Goal: Task Accomplishment & Management: Complete application form

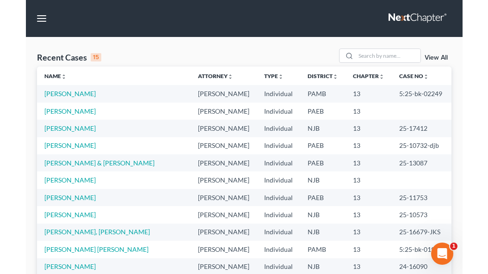
scroll to position [37, 0]
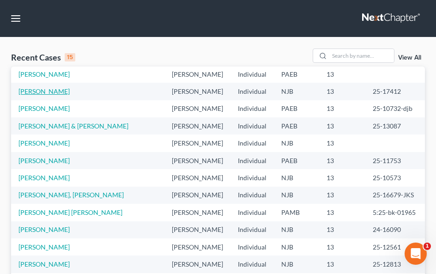
click at [62, 92] on link "[PERSON_NAME]" at bounding box center [43, 91] width 51 height 8
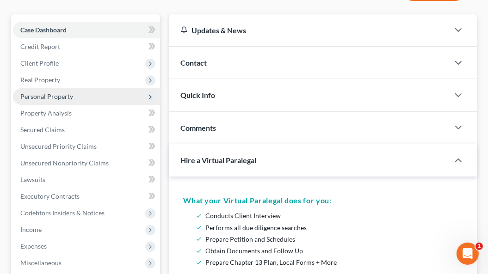
scroll to position [185, 0]
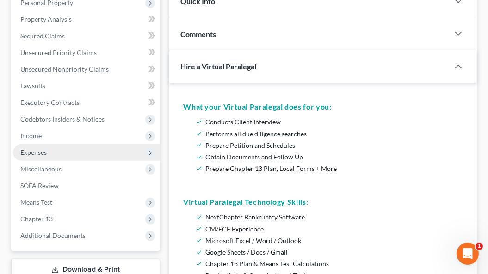
click at [63, 151] on span "Expenses" at bounding box center [86, 152] width 147 height 17
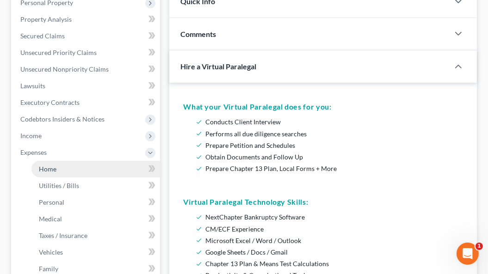
click at [53, 170] on span "Home" at bounding box center [48, 169] width 18 height 8
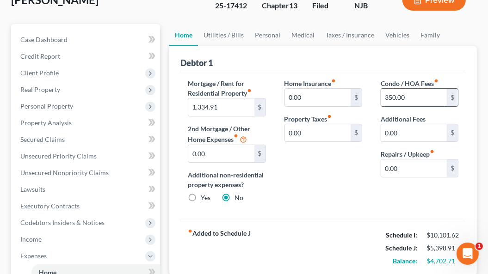
scroll to position [74, 0]
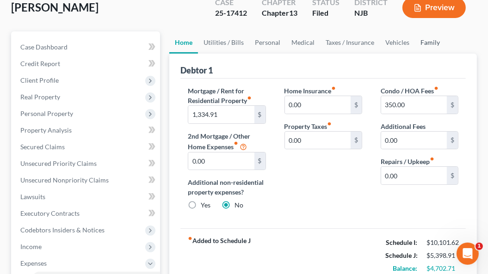
click at [424, 39] on link "Family" at bounding box center [430, 42] width 31 height 22
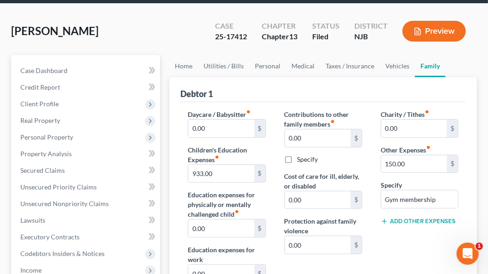
scroll to position [148, 0]
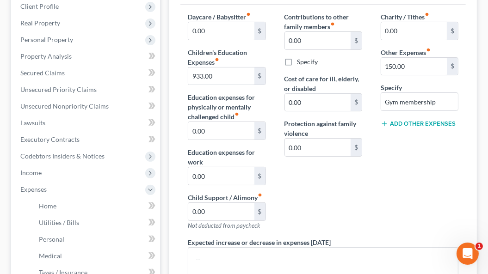
click at [422, 120] on button "Add Other Expenses" at bounding box center [418, 123] width 75 height 7
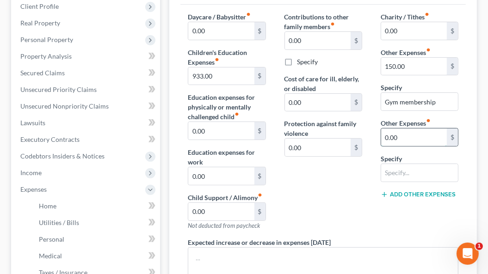
click at [407, 137] on input "0.00" at bounding box center [414, 138] width 66 height 18
type input "517.00"
click at [399, 169] on input "text" at bounding box center [419, 173] width 77 height 18
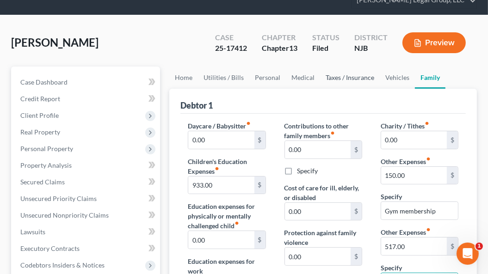
scroll to position [37, 0]
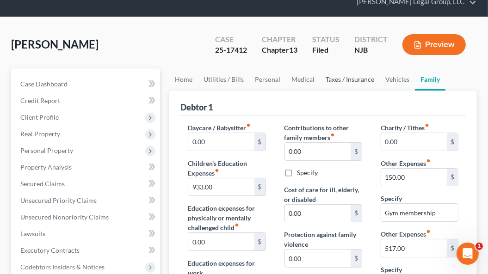
type input "kids' activities & sports"
click at [354, 79] on link "Taxes / Insurance" at bounding box center [350, 79] width 60 height 22
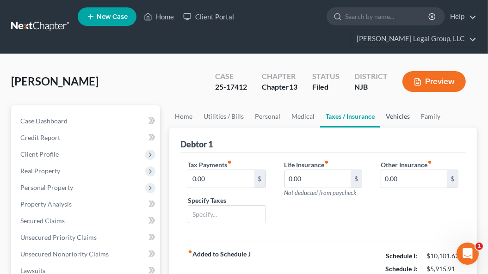
click at [403, 118] on link "Vehicles" at bounding box center [397, 116] width 35 height 22
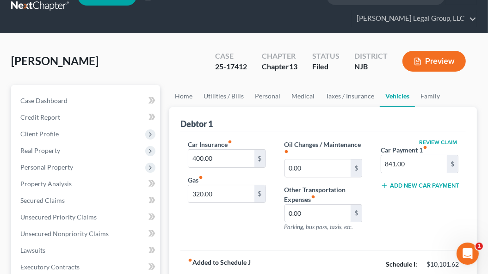
scroll to position [37, 0]
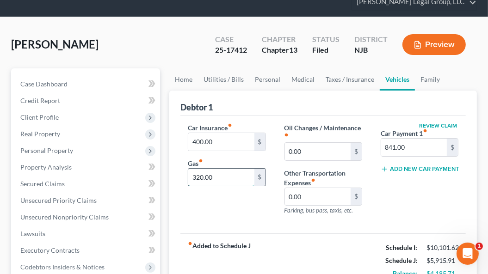
click at [219, 180] on input "320.00" at bounding box center [221, 178] width 66 height 18
type input "645.00"
click at [222, 211] on div "Car Insurance fiber_manual_record 400.00 $ Gas fiber_manual_record 645.00 $" at bounding box center [226, 173] width 96 height 100
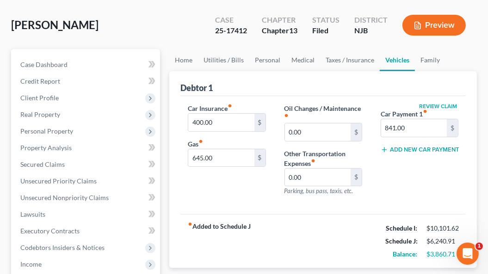
scroll to position [74, 0]
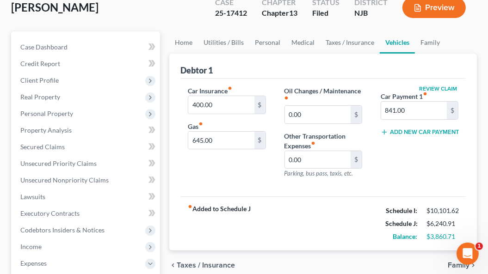
click at [352, 71] on div "Debtor 1" at bounding box center [322, 66] width 285 height 25
click at [234, 37] on link "Utilities / Bills" at bounding box center [223, 42] width 51 height 22
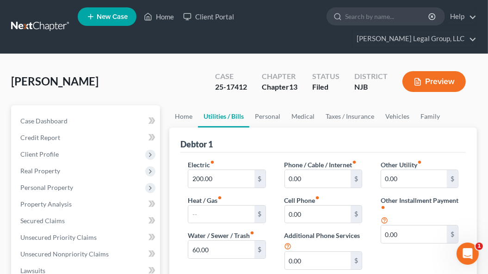
scroll to position [37, 0]
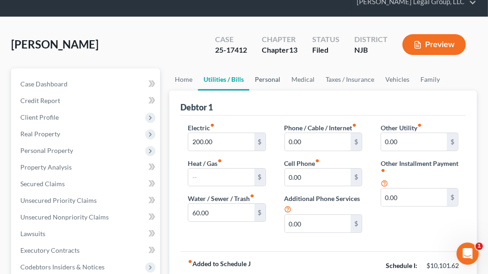
click at [272, 82] on link "Personal" at bounding box center [267, 79] width 37 height 22
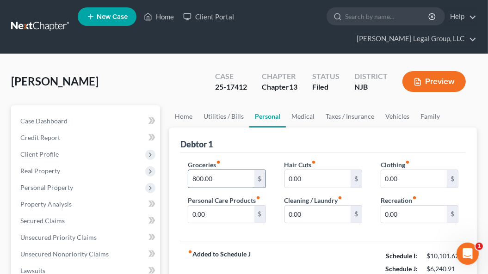
click at [196, 180] on input "800.00" at bounding box center [221, 179] width 66 height 18
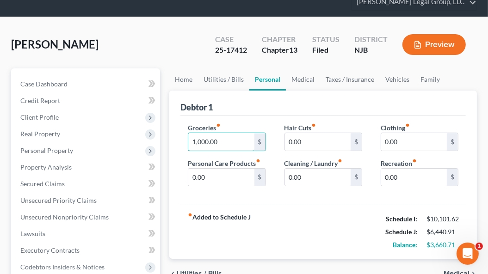
type input "1,000.00"
click at [362, 110] on div "Debtor 1" at bounding box center [322, 103] width 285 height 25
click at [215, 80] on link "Utilities / Bills" at bounding box center [223, 79] width 51 height 22
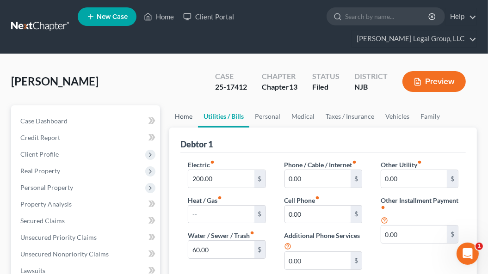
click at [183, 117] on link "Home" at bounding box center [183, 116] width 29 height 22
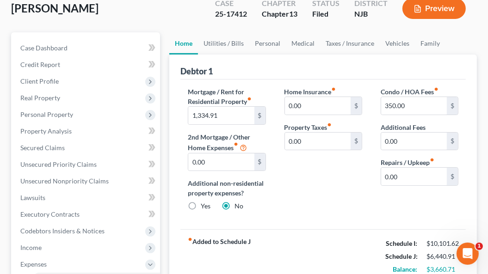
scroll to position [74, 0]
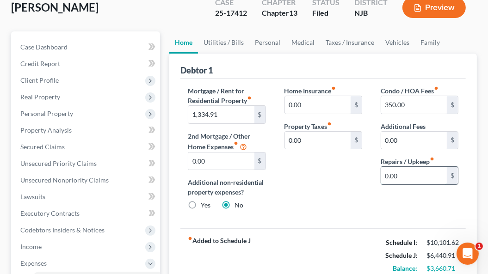
click at [412, 173] on input "0.00" at bounding box center [414, 176] width 66 height 18
type input "200.00"
click at [329, 193] on div "Home Insurance fiber_manual_record 0.00 $ Property Taxes fiber_manual_record 0.…" at bounding box center [323, 152] width 96 height 132
click at [220, 44] on link "Utilities / Bills" at bounding box center [223, 42] width 51 height 22
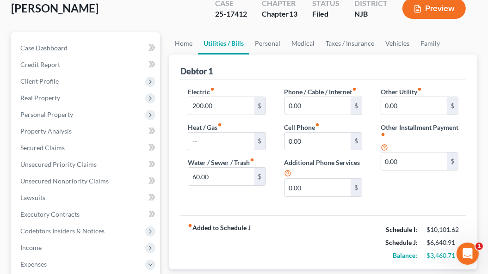
scroll to position [74, 0]
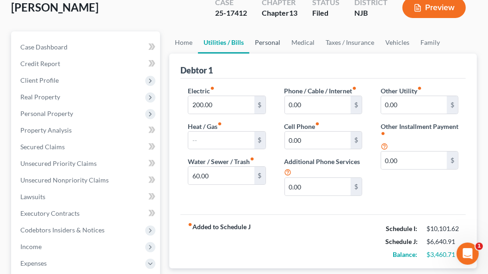
click at [263, 41] on link "Personal" at bounding box center [267, 42] width 37 height 22
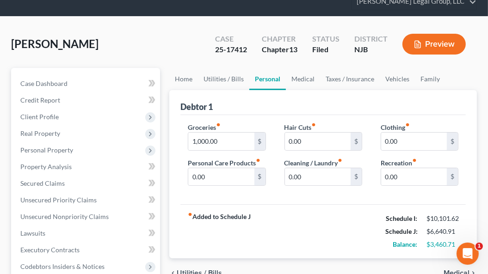
scroll to position [74, 0]
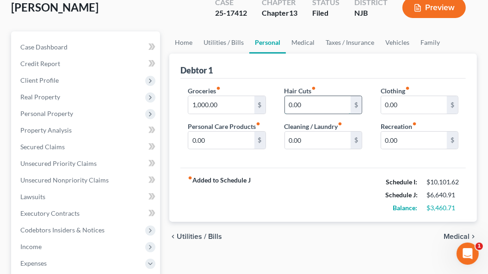
click at [287, 104] on input "0.00" at bounding box center [318, 105] width 66 height 18
type input "1"
click at [190, 138] on input "0.00" at bounding box center [221, 141] width 66 height 18
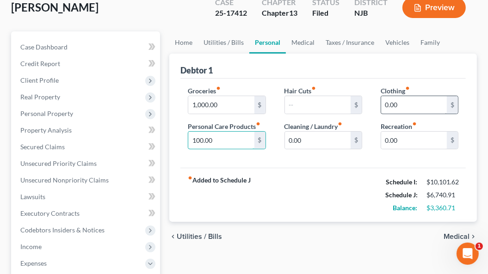
type input "100.00"
click at [383, 104] on input "0.00" at bounding box center [414, 105] width 66 height 18
type input "200.00"
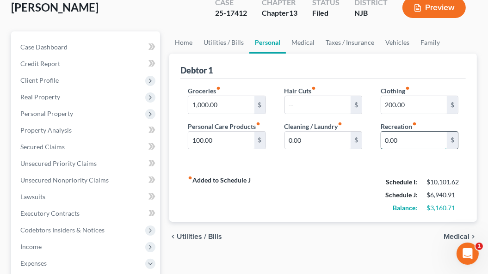
click at [385, 139] on input "0.00" at bounding box center [414, 141] width 66 height 18
type input "200.00"
click at [344, 156] on div "Groceries fiber_manual_record 1,000.00 $ Personal Care Products fiber_manual_re…" at bounding box center [322, 124] width 285 height 90
click at [298, 40] on link "Medical" at bounding box center [303, 42] width 34 height 22
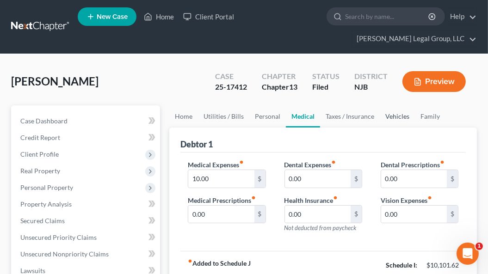
click at [398, 116] on link "Vehicles" at bounding box center [397, 116] width 35 height 22
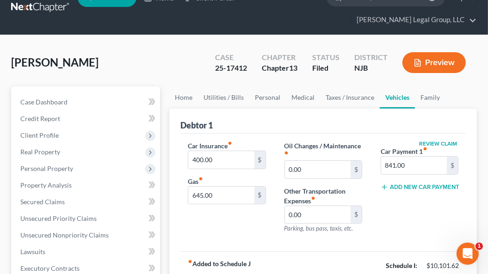
scroll to position [37, 0]
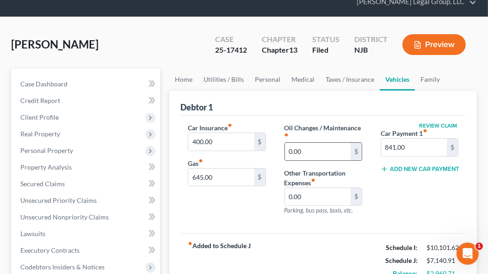
click at [288, 151] on input "0.00" at bounding box center [318, 152] width 66 height 18
click at [290, 147] on input "0.00" at bounding box center [318, 152] width 66 height 18
type input "100.00"
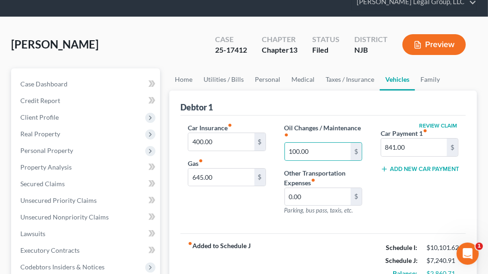
click at [420, 210] on div "Review Claim Car Payment 1 fiber_manual_record 841.00 $ Add New Car Payment" at bounding box center [419, 173] width 96 height 100
click at [436, 43] on button "Preview" at bounding box center [433, 44] width 63 height 21
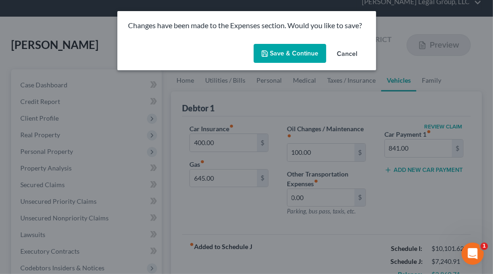
click at [287, 54] on button "Save & Continue" at bounding box center [290, 53] width 73 height 19
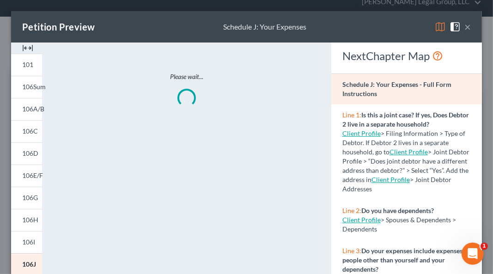
click at [435, 27] on img at bounding box center [440, 26] width 11 height 11
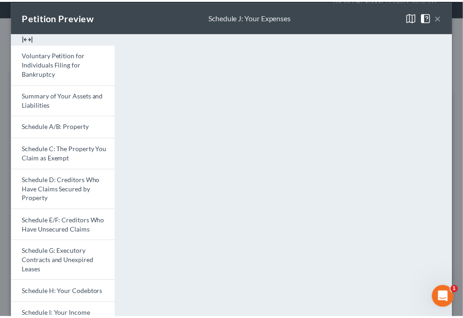
scroll to position [0, 0]
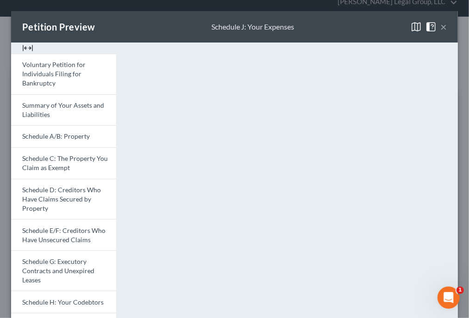
click at [436, 30] on div "Petition Preview Schedule J: Your Expenses ×" at bounding box center [234, 26] width 447 height 31
click at [436, 26] on button "×" at bounding box center [443, 26] width 6 height 11
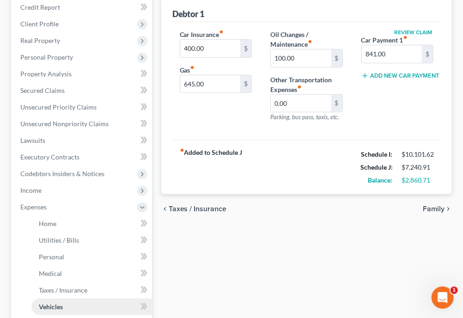
scroll to position [37, 0]
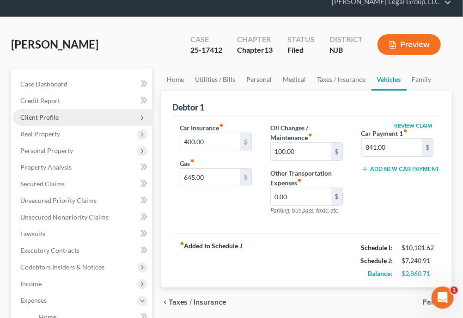
click at [56, 115] on span "Client Profile" at bounding box center [39, 117] width 38 height 8
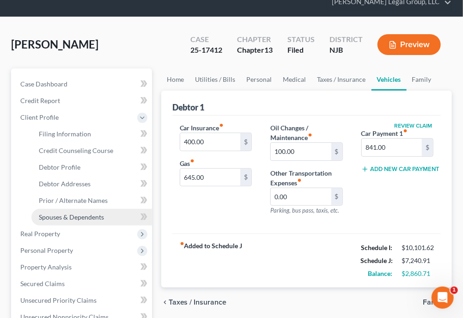
click at [74, 216] on span "Spouses & Dependents" at bounding box center [71, 217] width 65 height 8
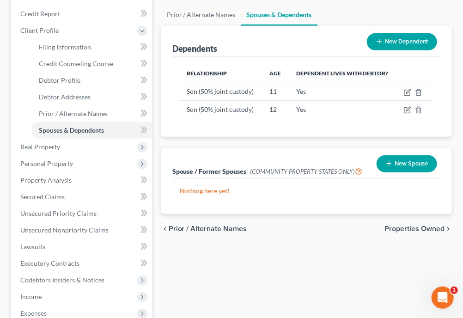
scroll to position [111, 0]
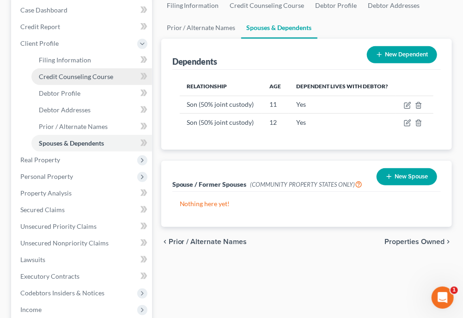
click at [65, 75] on span "Credit Counseling Course" at bounding box center [76, 77] width 74 height 8
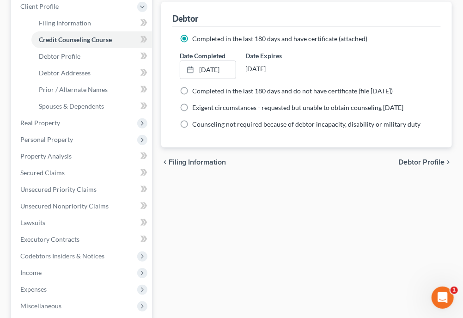
scroll to position [37, 0]
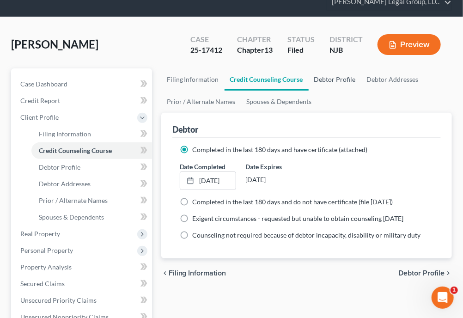
click at [322, 78] on link "Debtor Profile" at bounding box center [335, 79] width 53 height 22
select select "3"
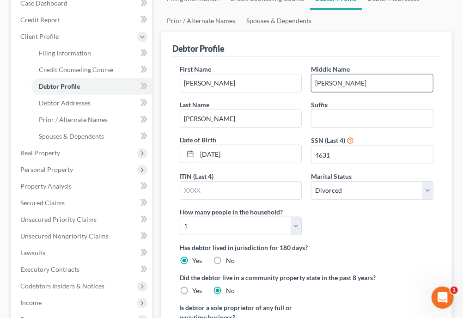
scroll to position [185, 0]
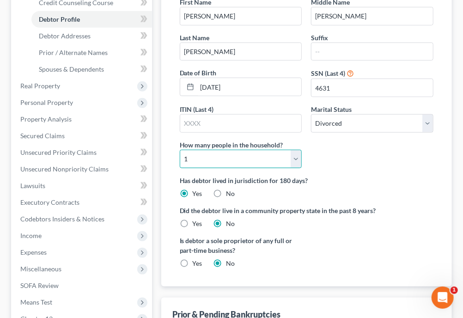
click at [295, 154] on select "Select 1 2 3 4 5 6 7 8 9 10 11 12 13 14 15 16 17 18 19 20" at bounding box center [241, 159] width 123 height 18
select select "2"
click at [180, 150] on select "Select 1 2 3 4 5 6 7 8 9 10 11 12 13 14 15 16 17 18 19 20" at bounding box center [241, 159] width 123 height 18
click at [346, 150] on div "First Name [PERSON_NAME] Middle Name [PERSON_NAME] Last Name [PERSON_NAME] Date…" at bounding box center [306, 86] width 263 height 178
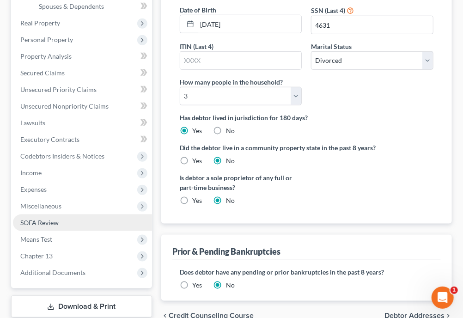
scroll to position [305, 0]
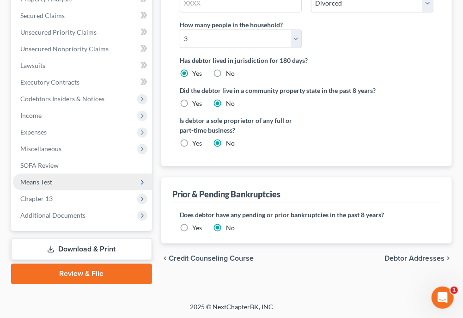
click at [63, 182] on span "Means Test" at bounding box center [82, 182] width 139 height 17
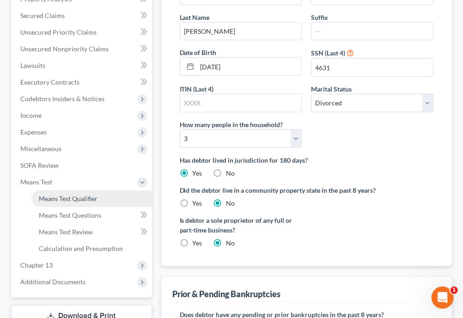
click at [70, 197] on span "Means Test Qualifier" at bounding box center [68, 199] width 59 height 8
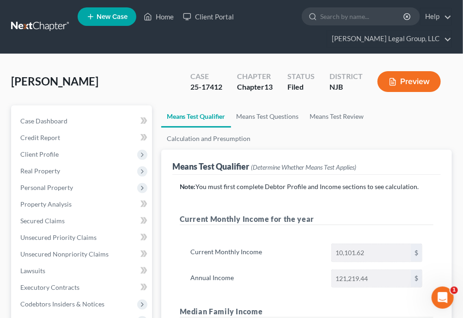
click at [416, 81] on button "Preview" at bounding box center [409, 81] width 63 height 21
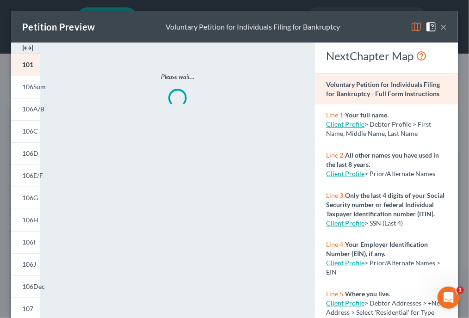
click at [412, 27] on img at bounding box center [416, 26] width 11 height 11
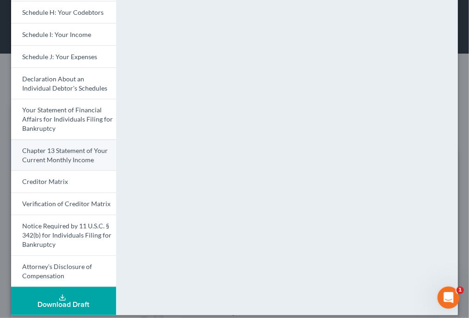
scroll to position [297, 0]
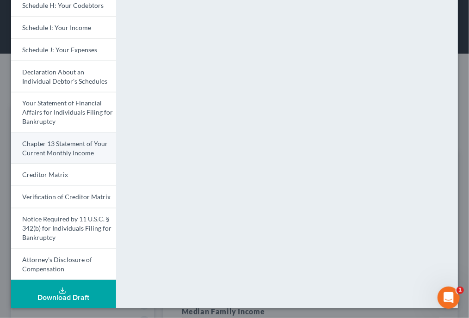
click at [67, 142] on span "Chapter 13 Statement of Your Current Monthly Income" at bounding box center [65, 148] width 86 height 17
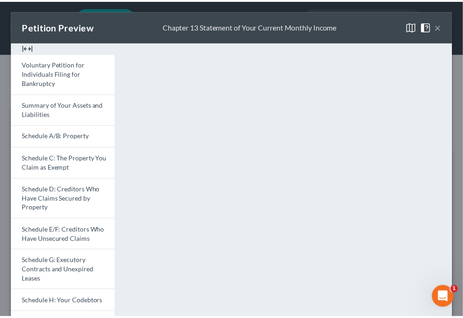
scroll to position [0, 0]
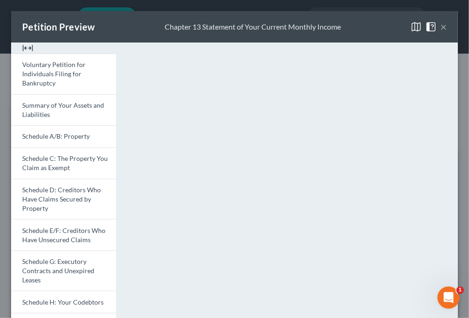
click at [436, 28] on button "×" at bounding box center [443, 26] width 6 height 11
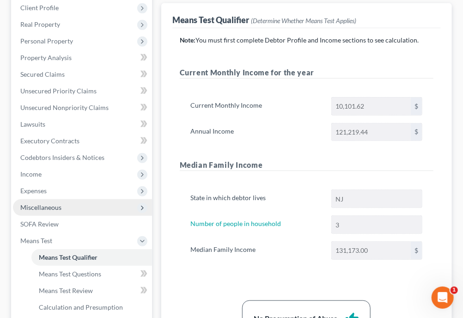
scroll to position [148, 0]
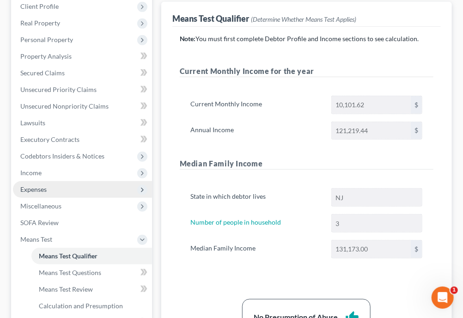
click at [76, 187] on span "Expenses" at bounding box center [82, 189] width 139 height 17
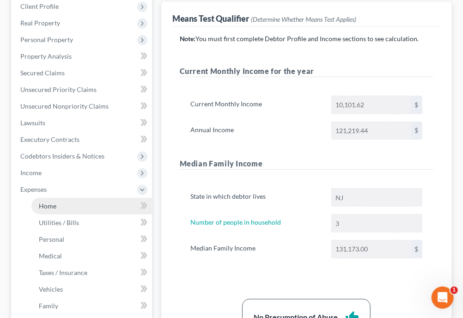
click at [78, 202] on link "Home" at bounding box center [91, 206] width 121 height 17
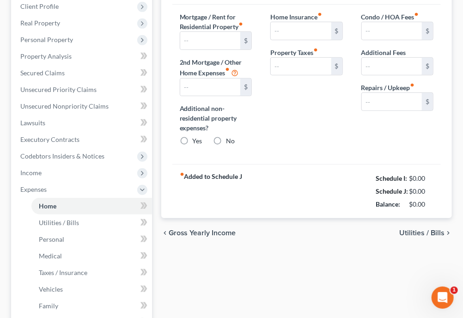
type input "1,334.91"
type input "0.00"
radio input "true"
type input "0.00"
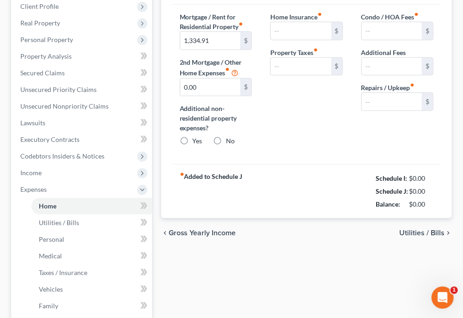
type input "350.00"
type input "0.00"
type input "200.00"
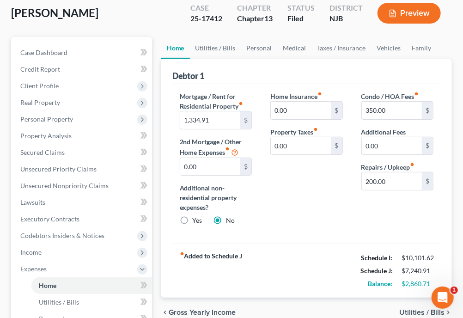
scroll to position [74, 0]
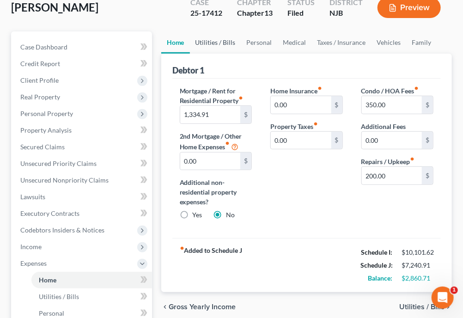
click at [220, 43] on link "Utilities / Bills" at bounding box center [215, 42] width 51 height 22
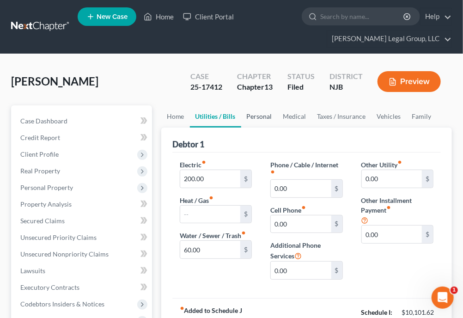
click at [262, 117] on link "Personal" at bounding box center [259, 116] width 37 height 22
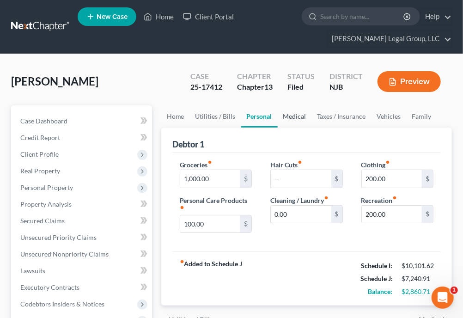
click at [298, 118] on link "Medical" at bounding box center [295, 116] width 34 height 22
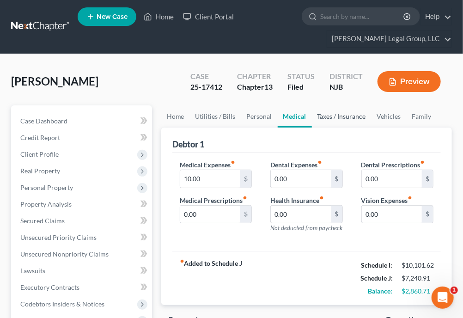
click at [342, 118] on link "Taxes / Insurance" at bounding box center [342, 116] width 60 height 22
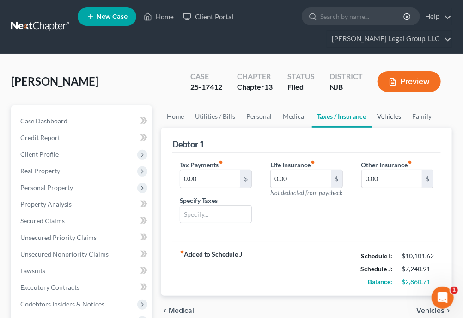
click at [376, 118] on link "Vehicles" at bounding box center [389, 116] width 35 height 22
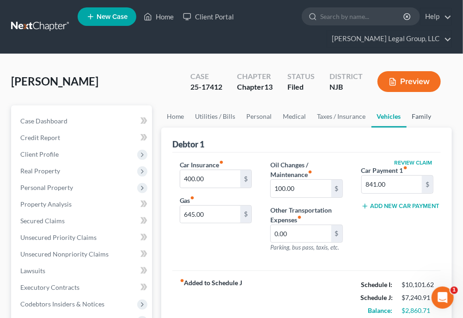
click at [425, 121] on link "Family" at bounding box center [422, 116] width 31 height 22
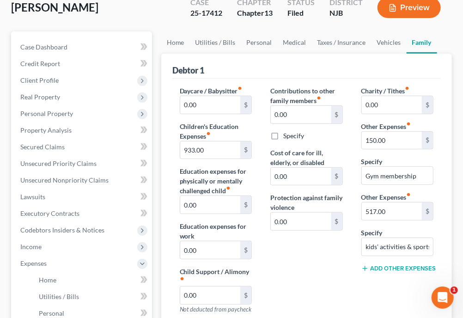
scroll to position [111, 0]
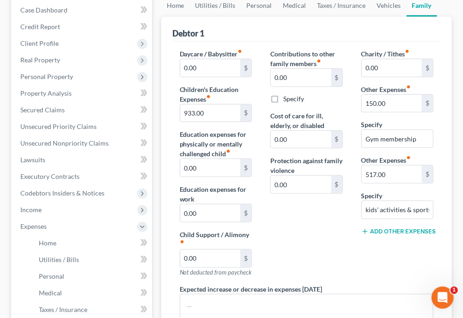
click at [403, 232] on button "Add Other Expenses" at bounding box center [398, 231] width 72 height 7
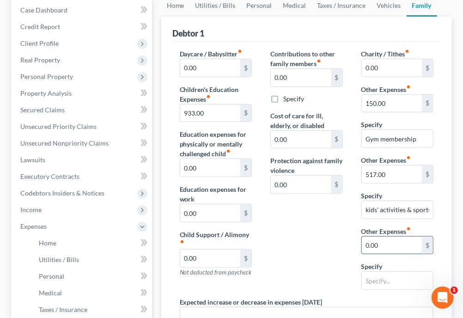
click at [383, 239] on input "0.00" at bounding box center [392, 246] width 60 height 18
type input "834.00"
click at [375, 274] on input "text" at bounding box center [397, 281] width 71 height 18
type input "s"
type input "sons' school tuition"
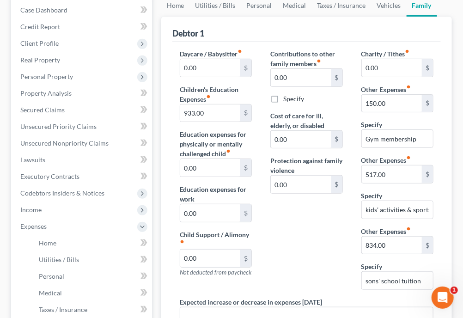
click at [313, 234] on div "Contributions to other family members fiber_manual_record 0.00 $ Specify Cost o…" at bounding box center [306, 173] width 91 height 248
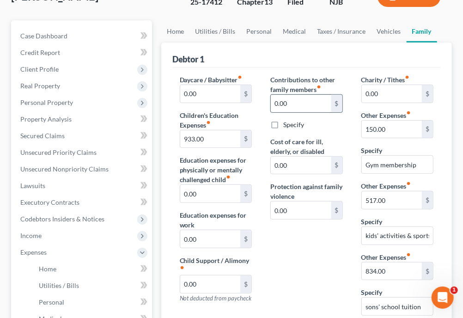
scroll to position [0, 0]
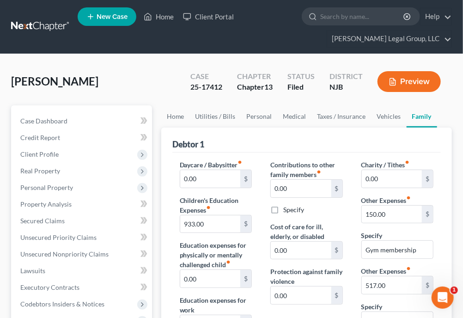
click at [416, 83] on button "Preview" at bounding box center [409, 81] width 63 height 21
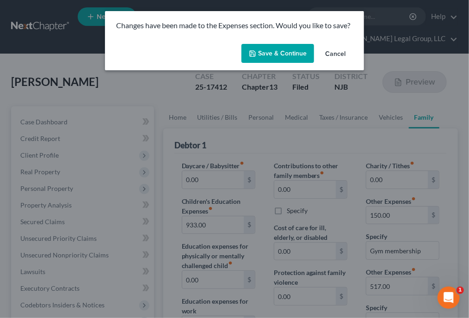
click at [282, 57] on button "Save & Continue" at bounding box center [277, 53] width 73 height 19
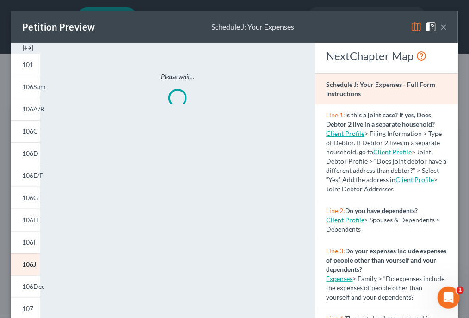
click at [411, 24] on img at bounding box center [416, 26] width 11 height 11
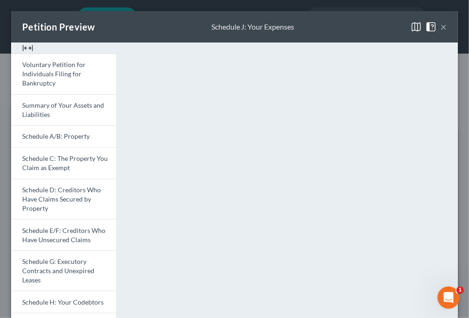
click at [436, 26] on button "×" at bounding box center [443, 26] width 6 height 11
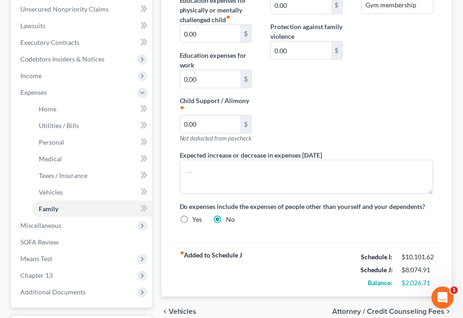
scroll to position [259, 0]
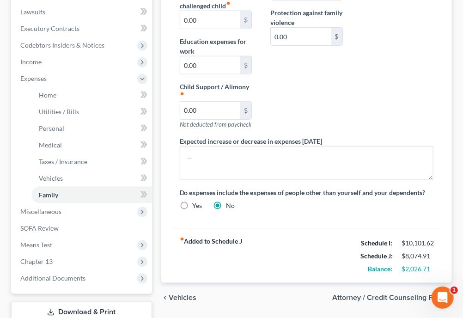
click at [399, 111] on div "Charity / Tithes fiber_manual_record 0.00 $ Other Expenses fiber_manual_record …" at bounding box center [397, 18] width 91 height 235
